Goal: Navigation & Orientation: Find specific page/section

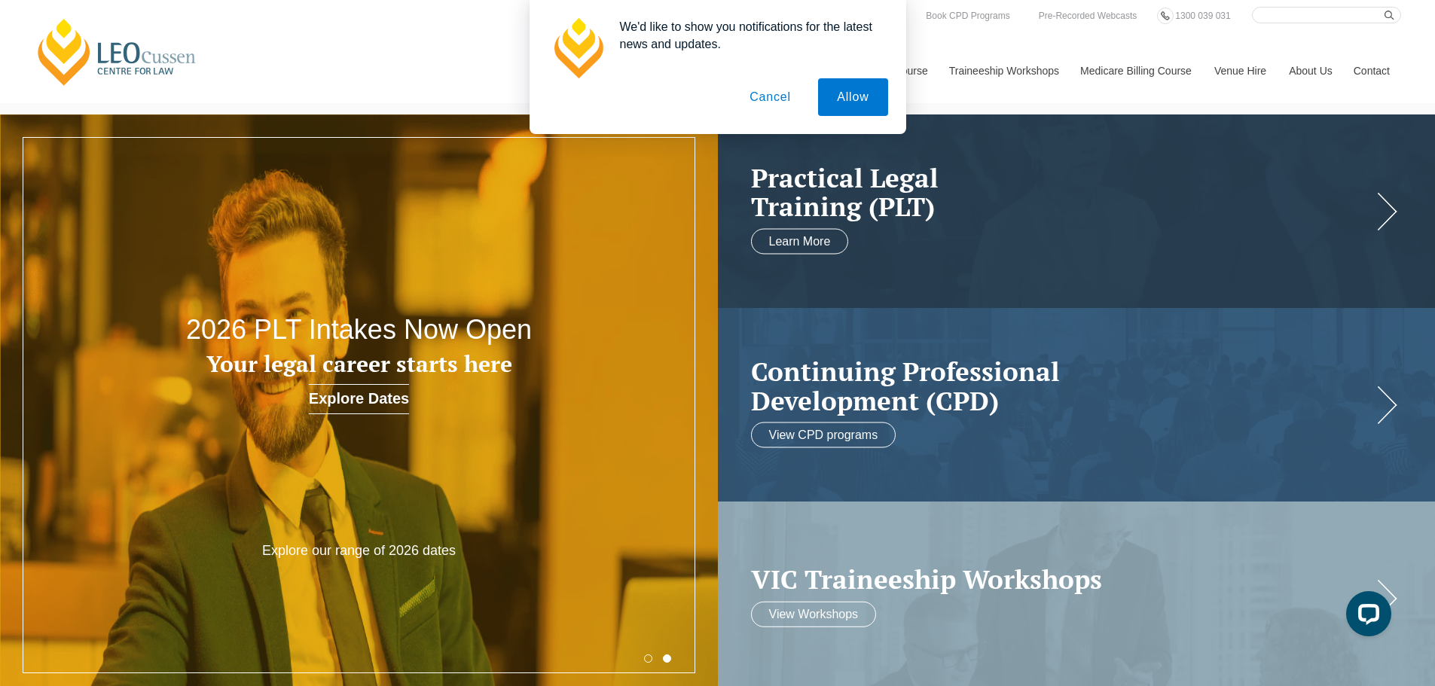
click at [782, 98] on button "Cancel" at bounding box center [770, 97] width 79 height 38
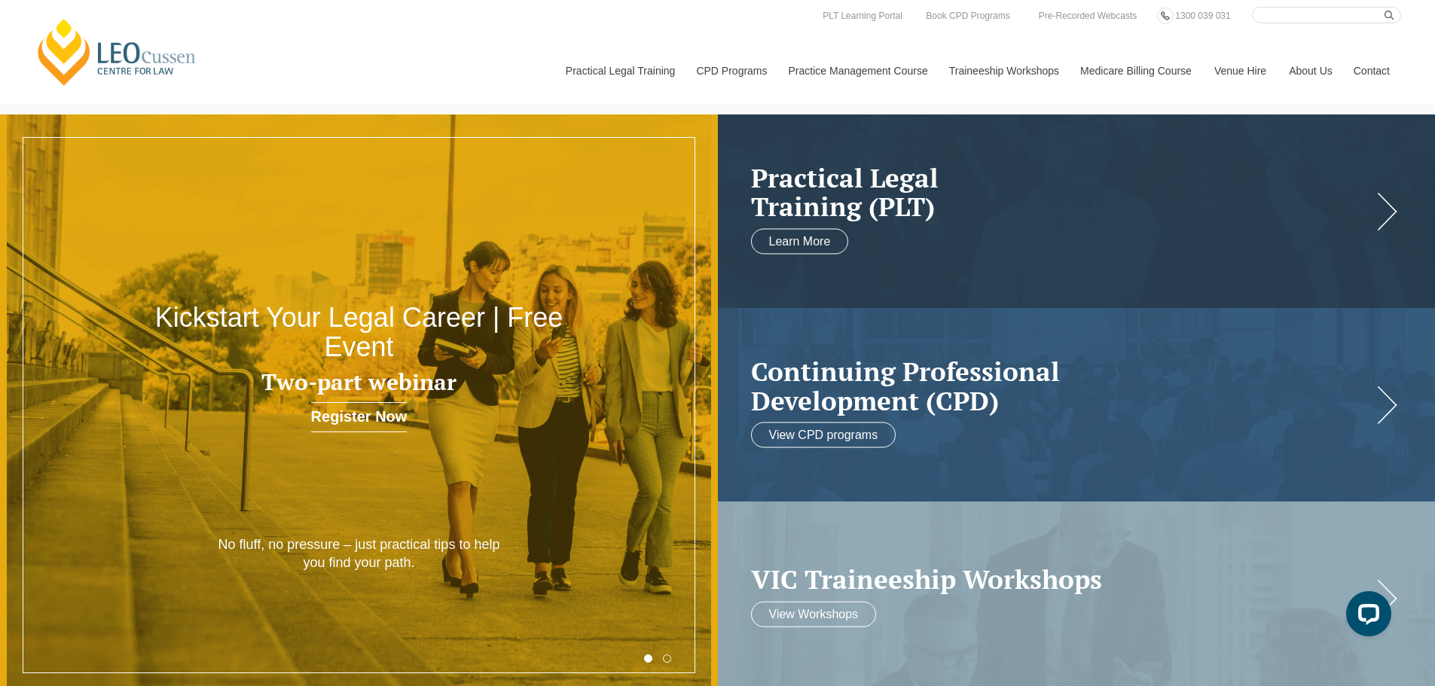
click at [1232, 65] on link "Venue Hire" at bounding box center [1240, 70] width 75 height 65
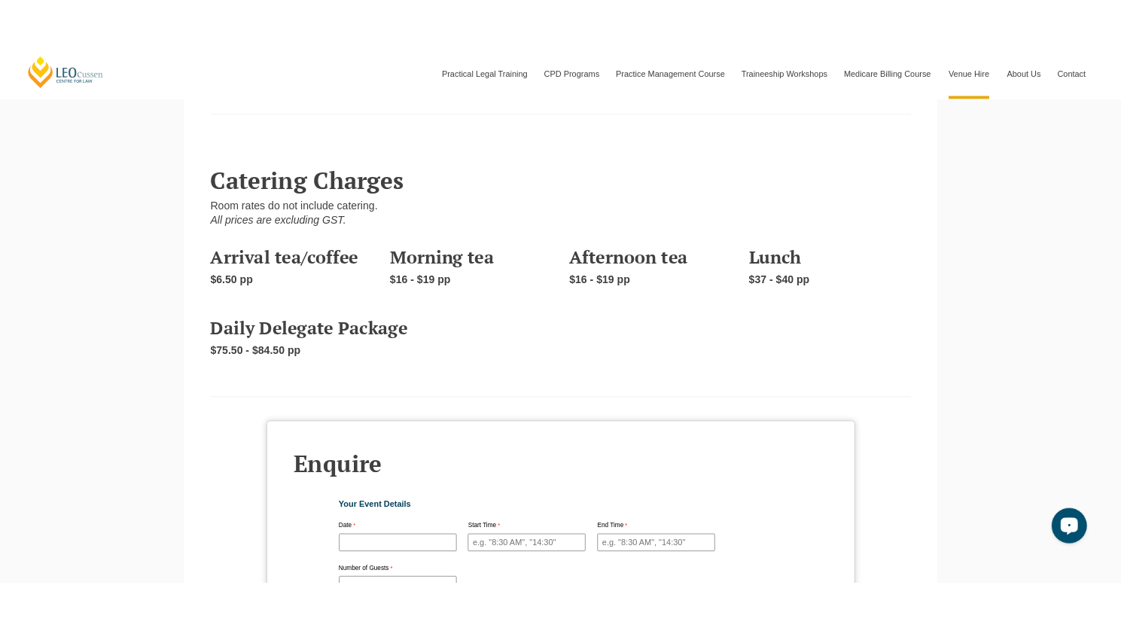
scroll to position [4350, 0]
